Goal: Task Accomplishment & Management: Complete application form

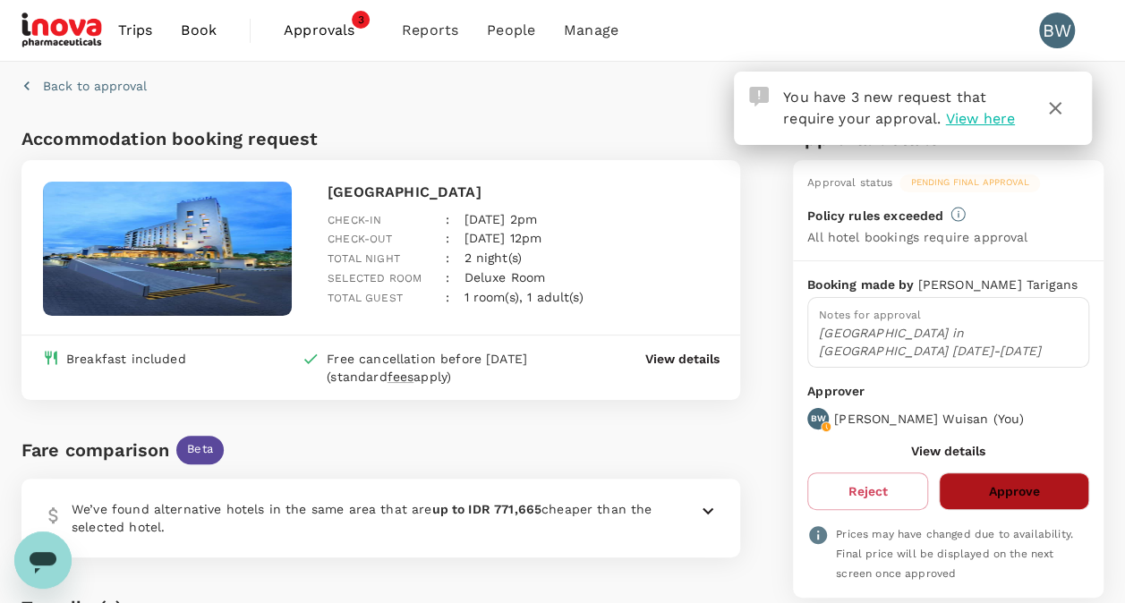
click at [1065, 488] on button "Approve" at bounding box center [1013, 491] width 150 height 38
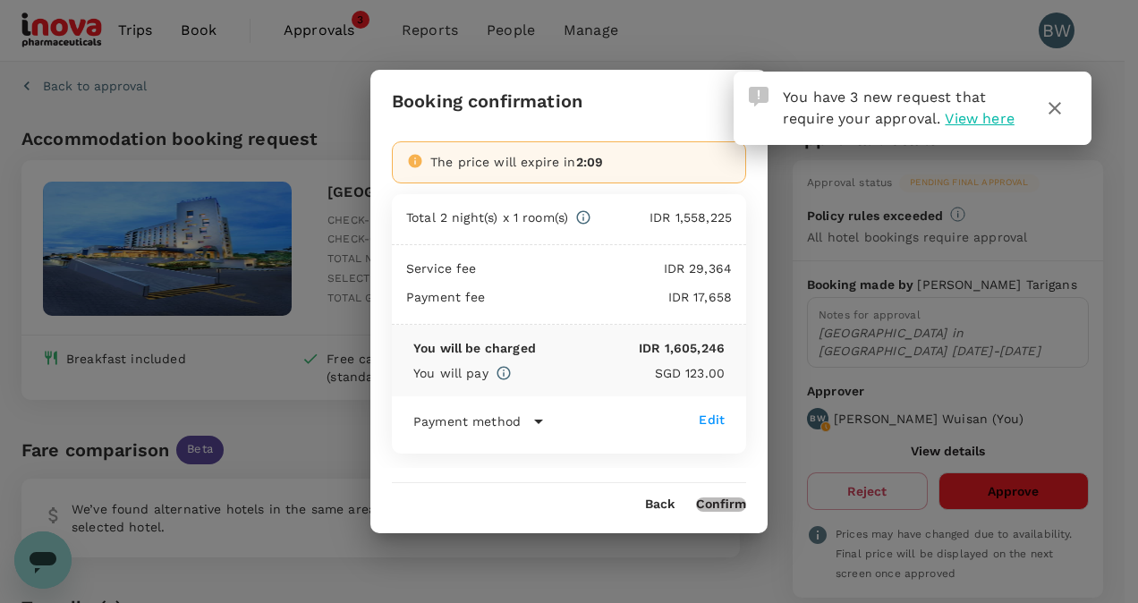
click at [711, 506] on button "Confirm" at bounding box center [721, 504] width 50 height 14
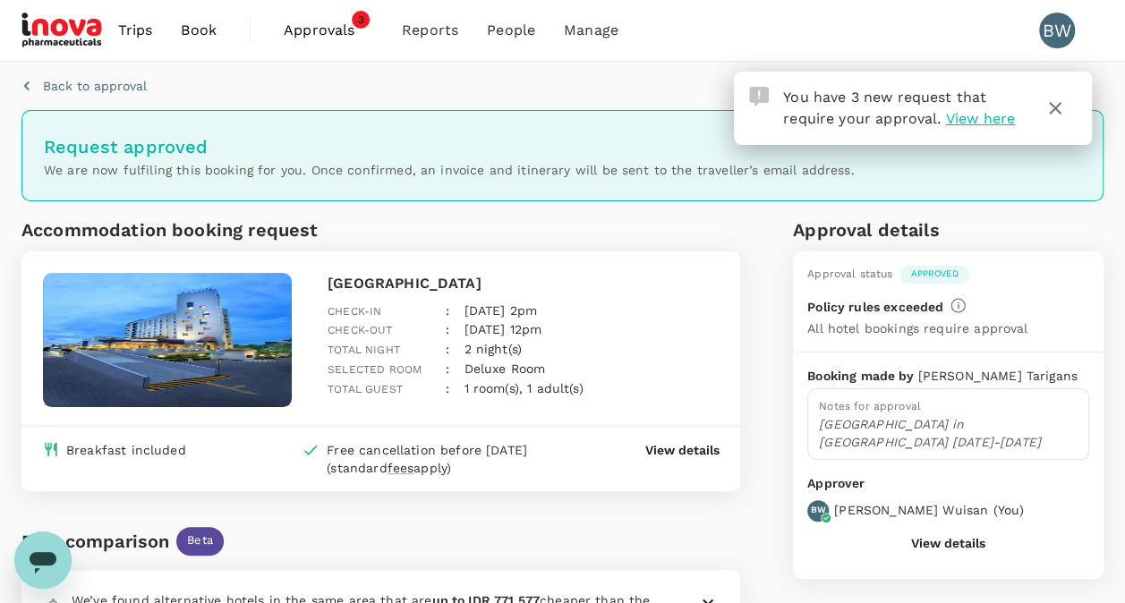
click at [352, 36] on span "Approvals" at bounding box center [328, 30] width 89 height 21
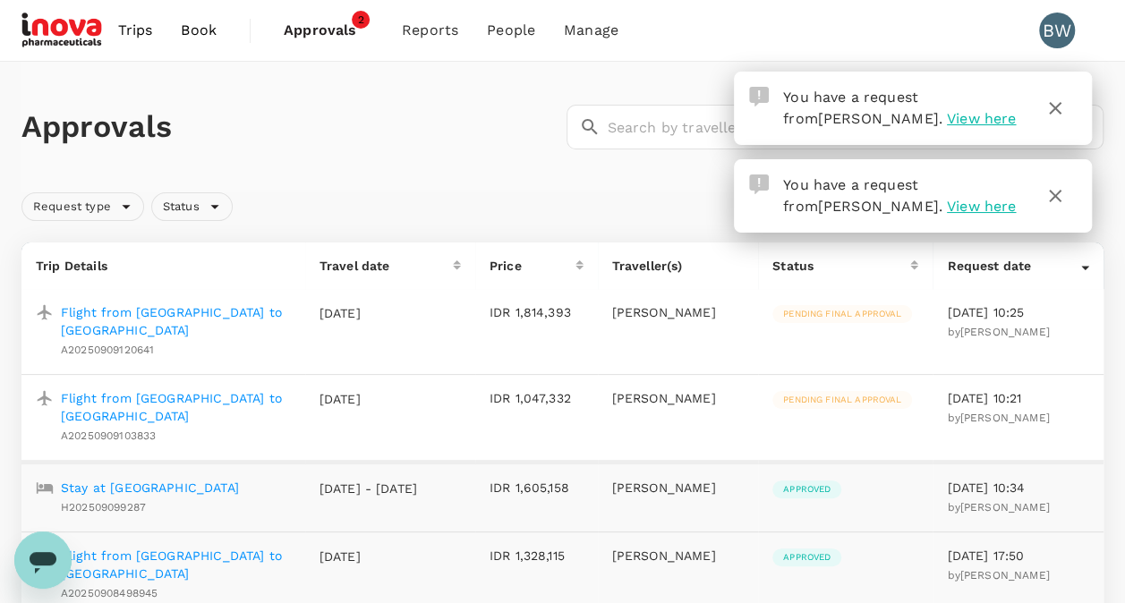
click at [165, 310] on p "Flight from [GEOGRAPHIC_DATA] to [GEOGRAPHIC_DATA]" at bounding box center [176, 321] width 230 height 36
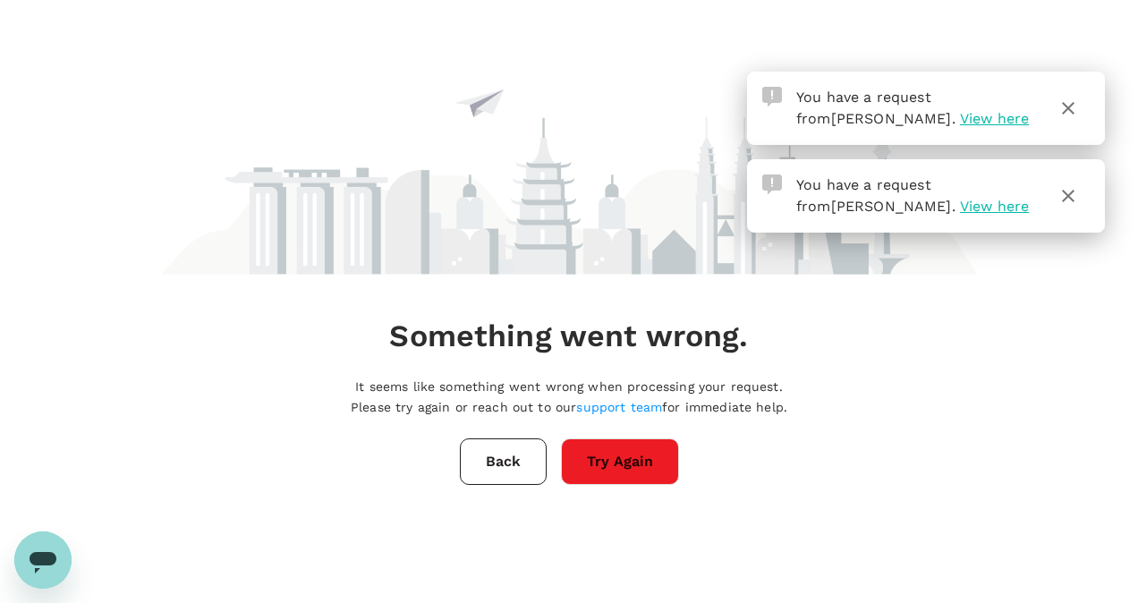
click at [599, 464] on button "Try Again" at bounding box center [620, 461] width 118 height 47
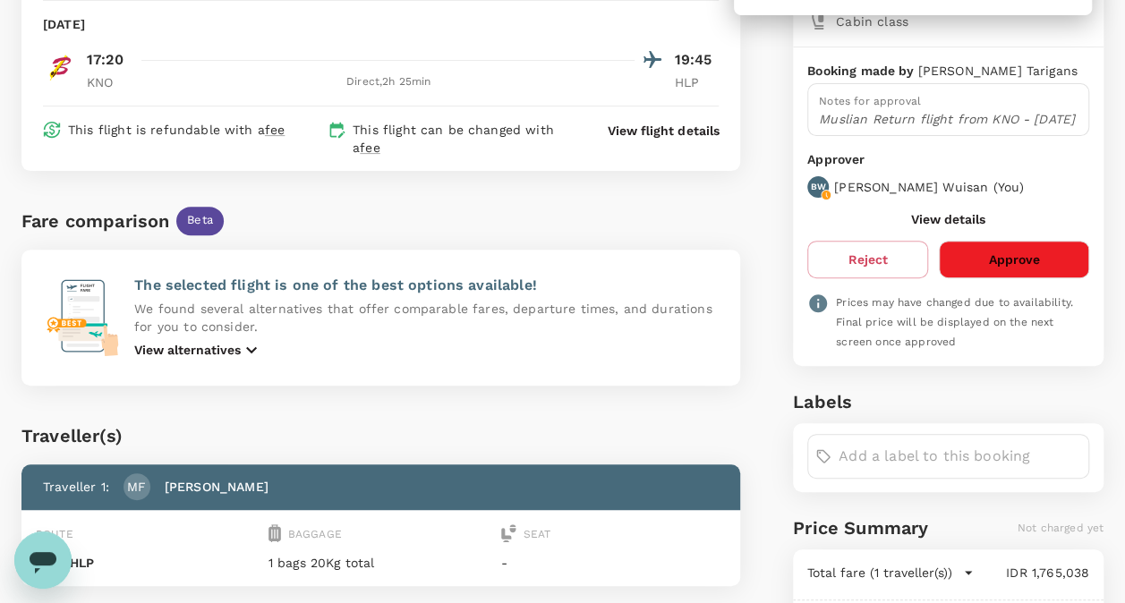
scroll to position [268, 0]
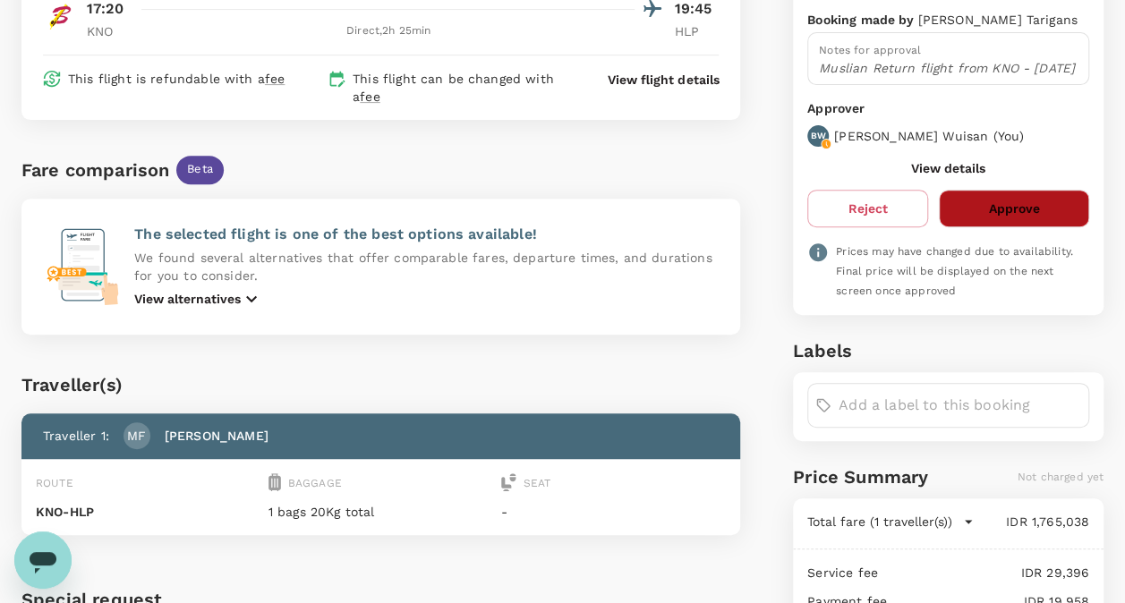
click at [1042, 222] on button "Approve" at bounding box center [1013, 209] width 150 height 38
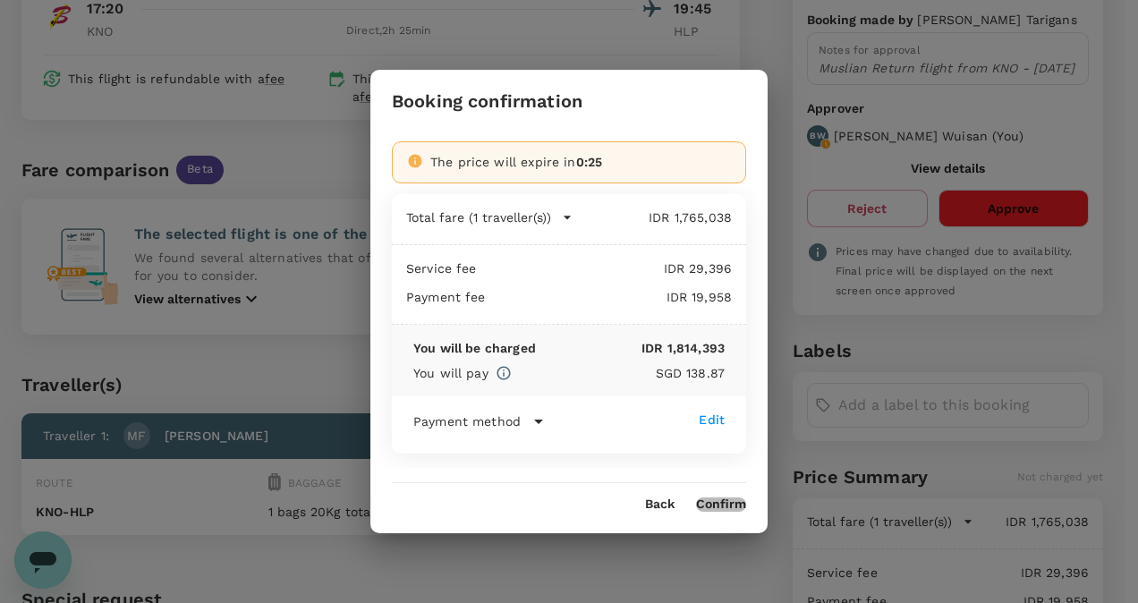
click at [726, 504] on button "Confirm" at bounding box center [721, 504] width 50 height 14
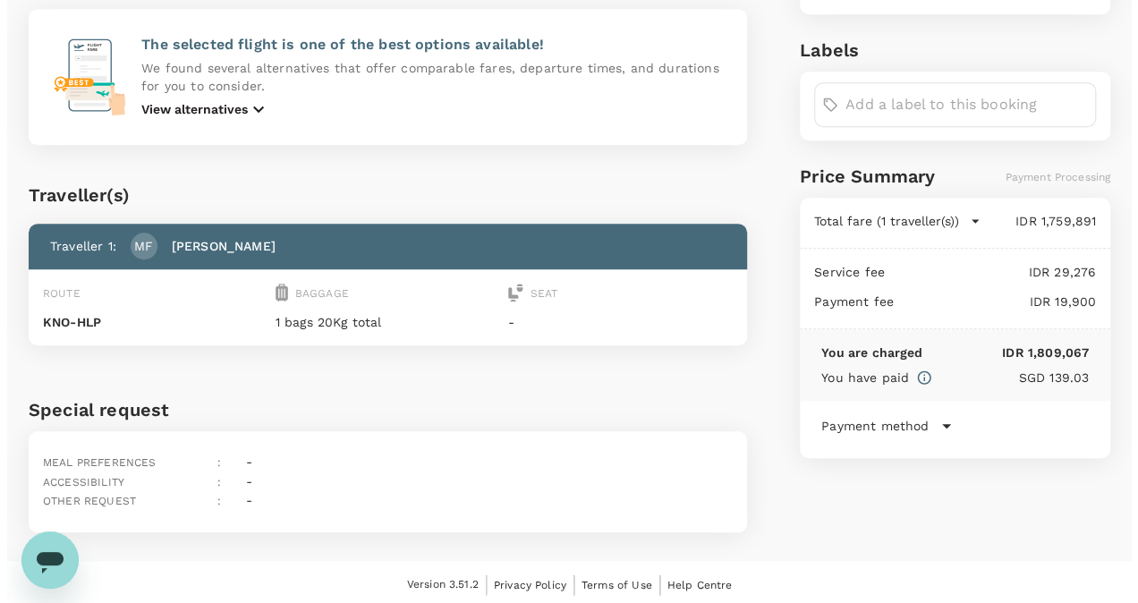
scroll to position [0, 0]
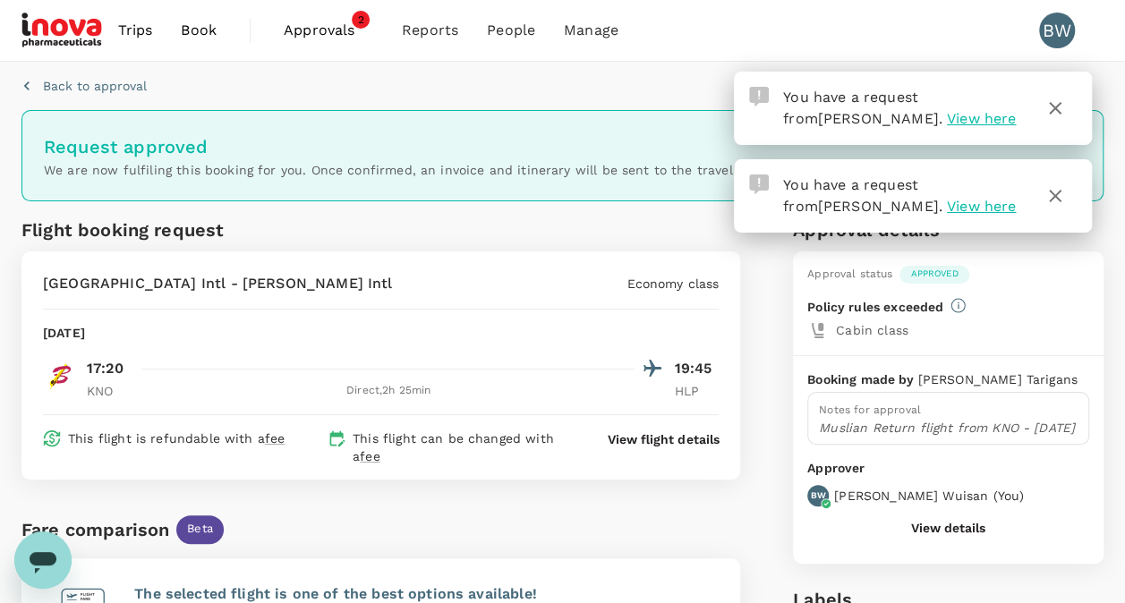
click at [325, 34] on span "Approvals" at bounding box center [328, 30] width 89 height 21
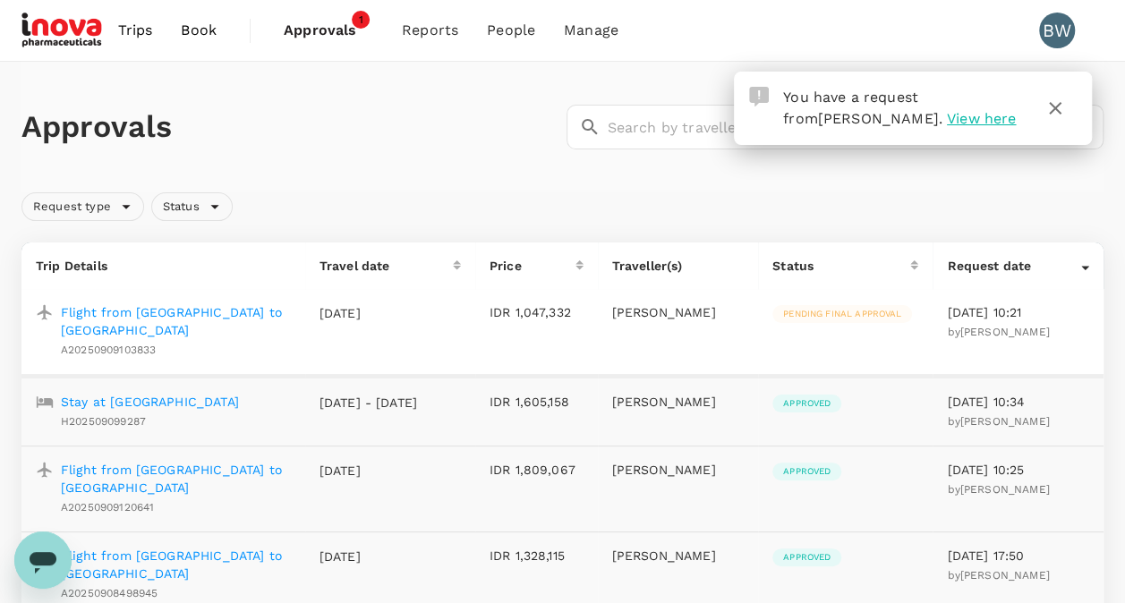
click at [250, 313] on p "Flight from [GEOGRAPHIC_DATA] to [GEOGRAPHIC_DATA]" at bounding box center [176, 321] width 230 height 36
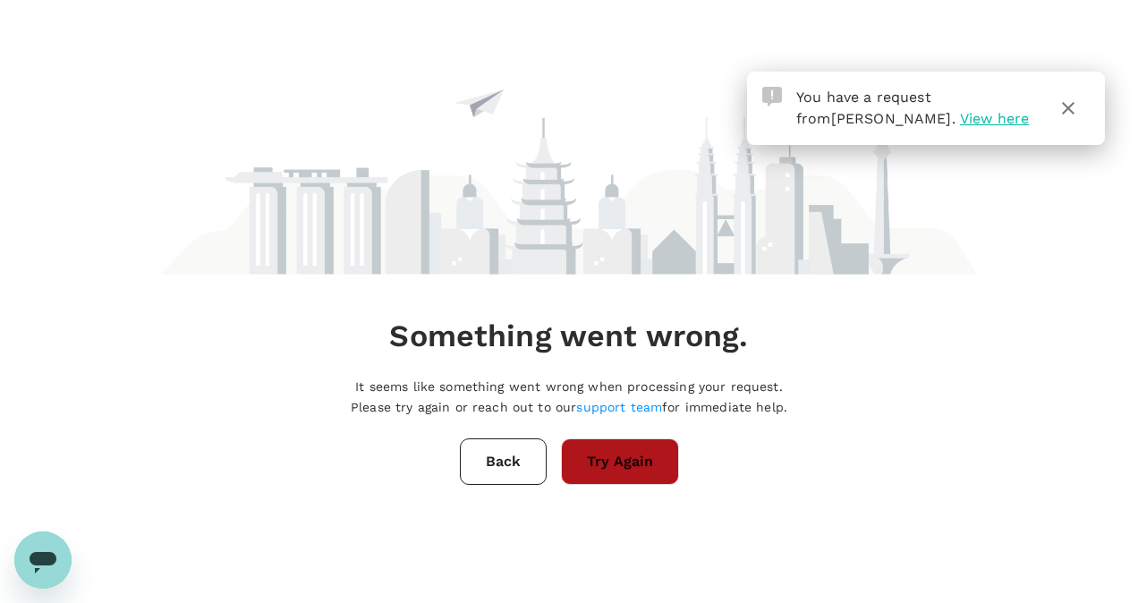
click at [639, 463] on button "Try Again" at bounding box center [620, 461] width 118 height 47
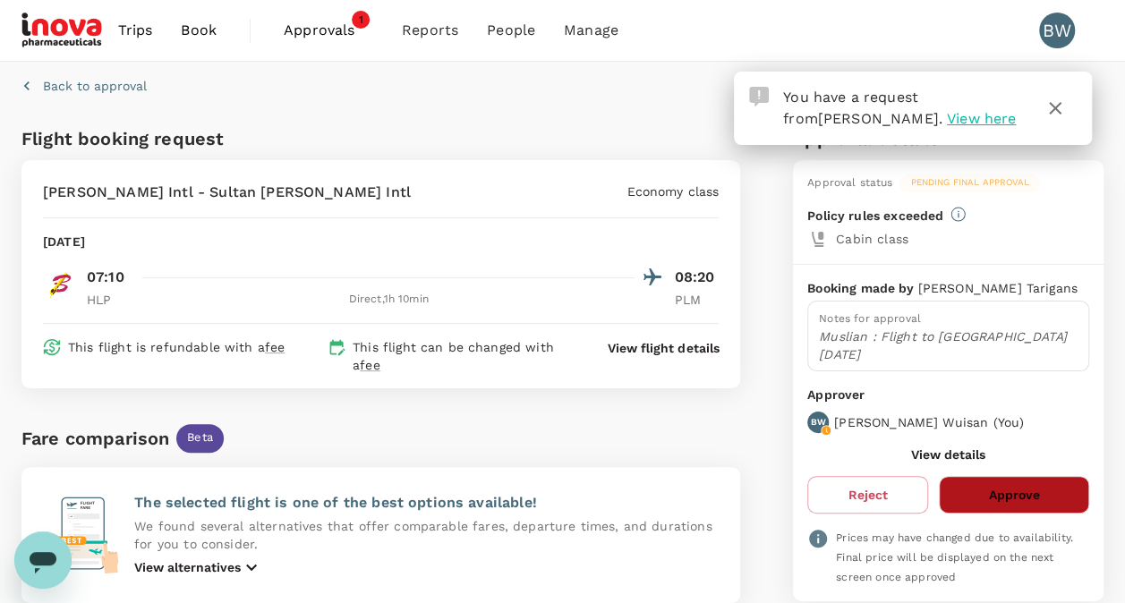
click at [1026, 483] on button "Approve" at bounding box center [1013, 495] width 150 height 38
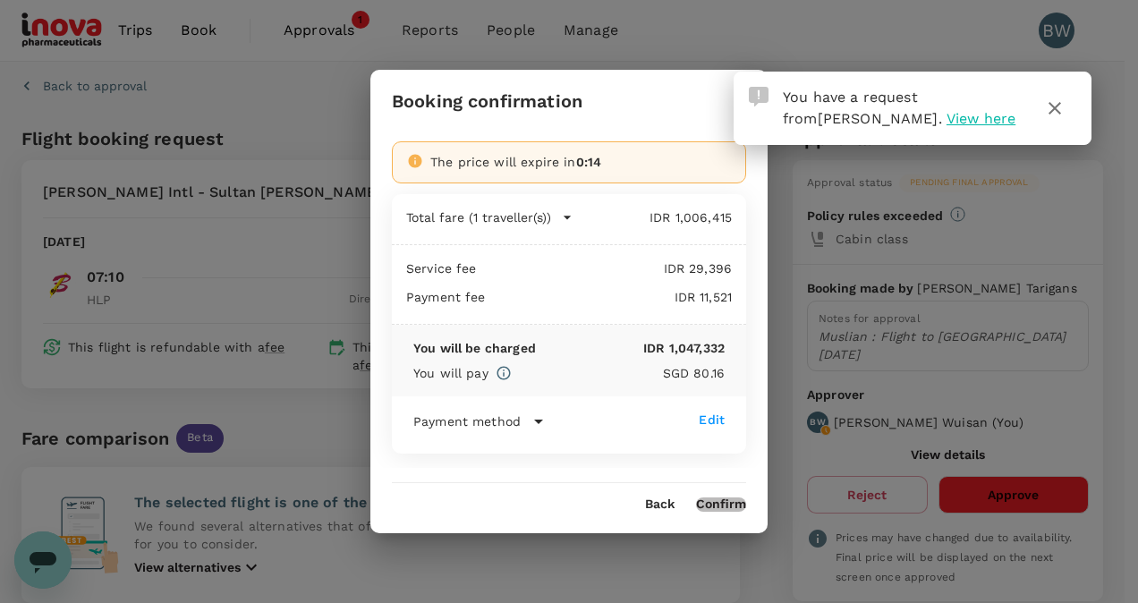
click at [719, 507] on button "Confirm" at bounding box center [721, 504] width 50 height 14
